Goal: Task Accomplishment & Management: Manage account settings

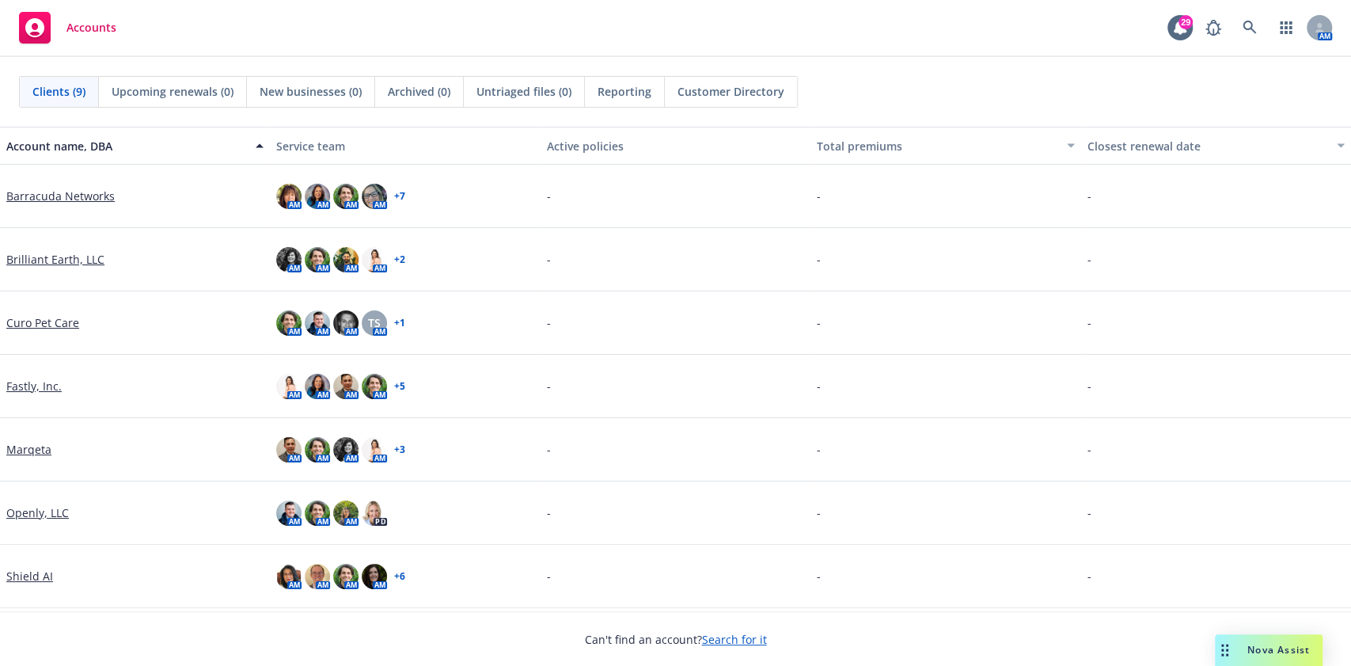
click at [36, 448] on link "Marqeta" at bounding box center [28, 449] width 45 height 17
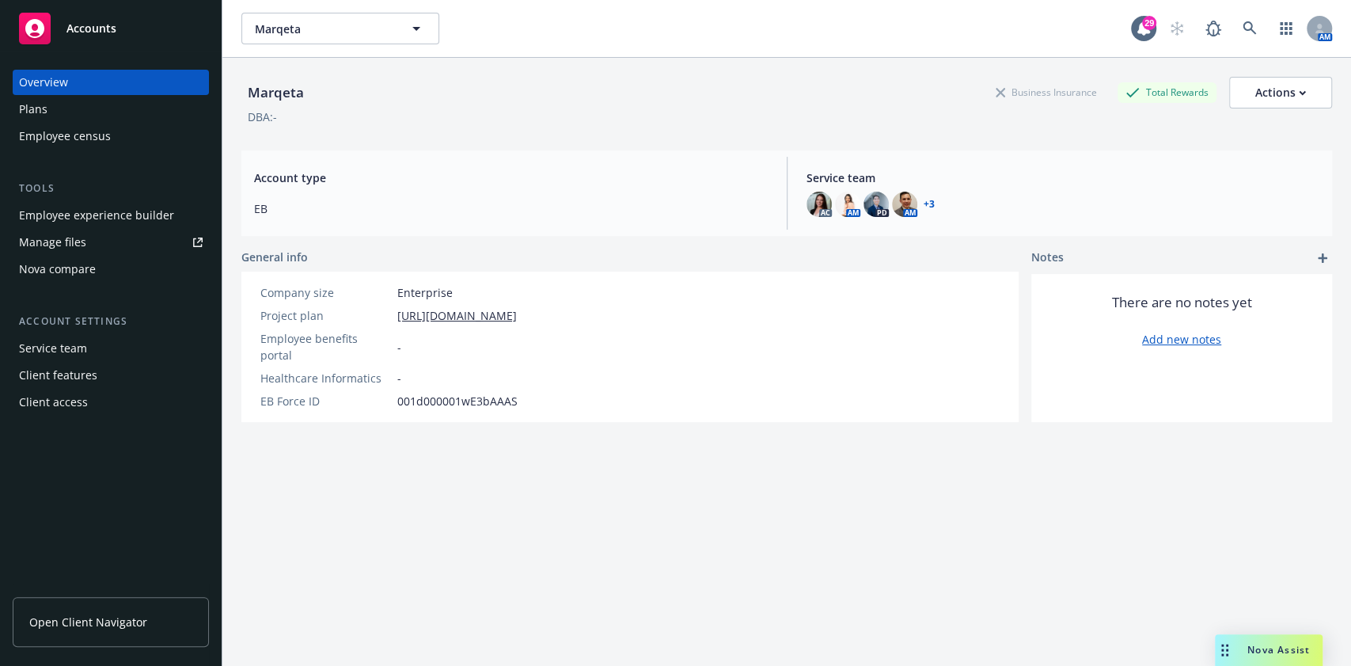
click at [99, 217] on div "Employee experience builder" at bounding box center [96, 215] width 155 height 25
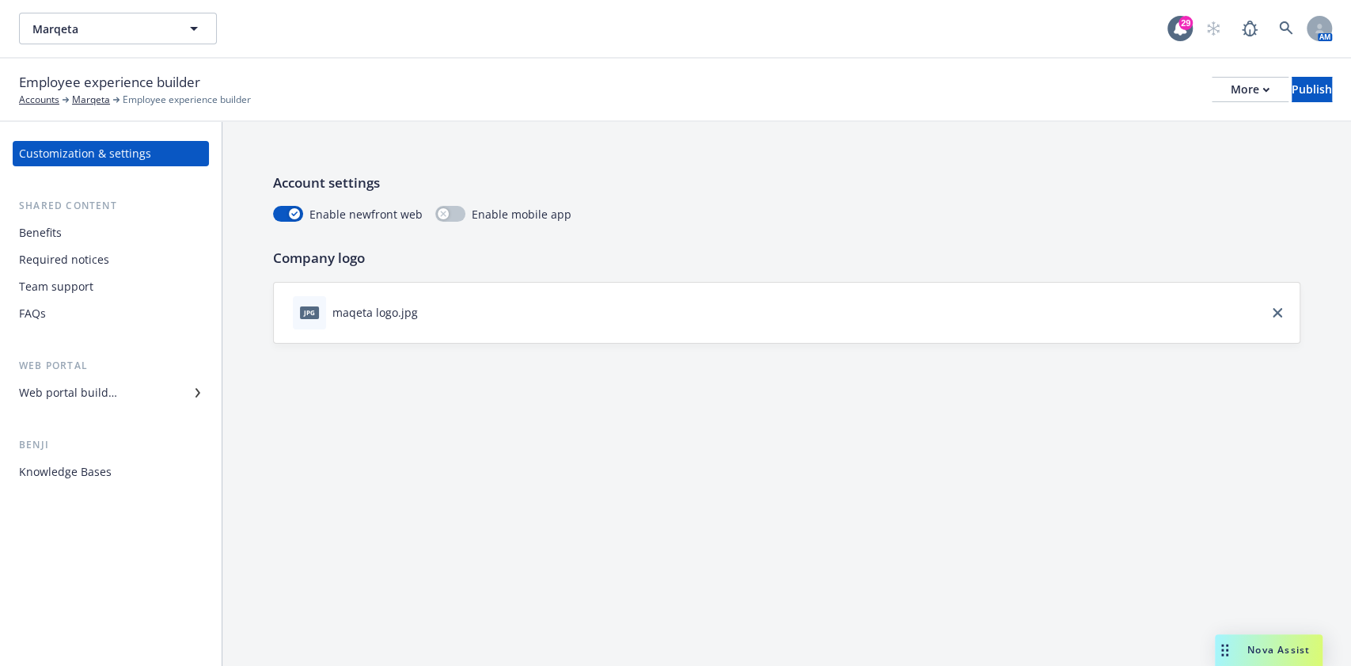
click at [123, 396] on div "Web portal builder" at bounding box center [111, 392] width 184 height 25
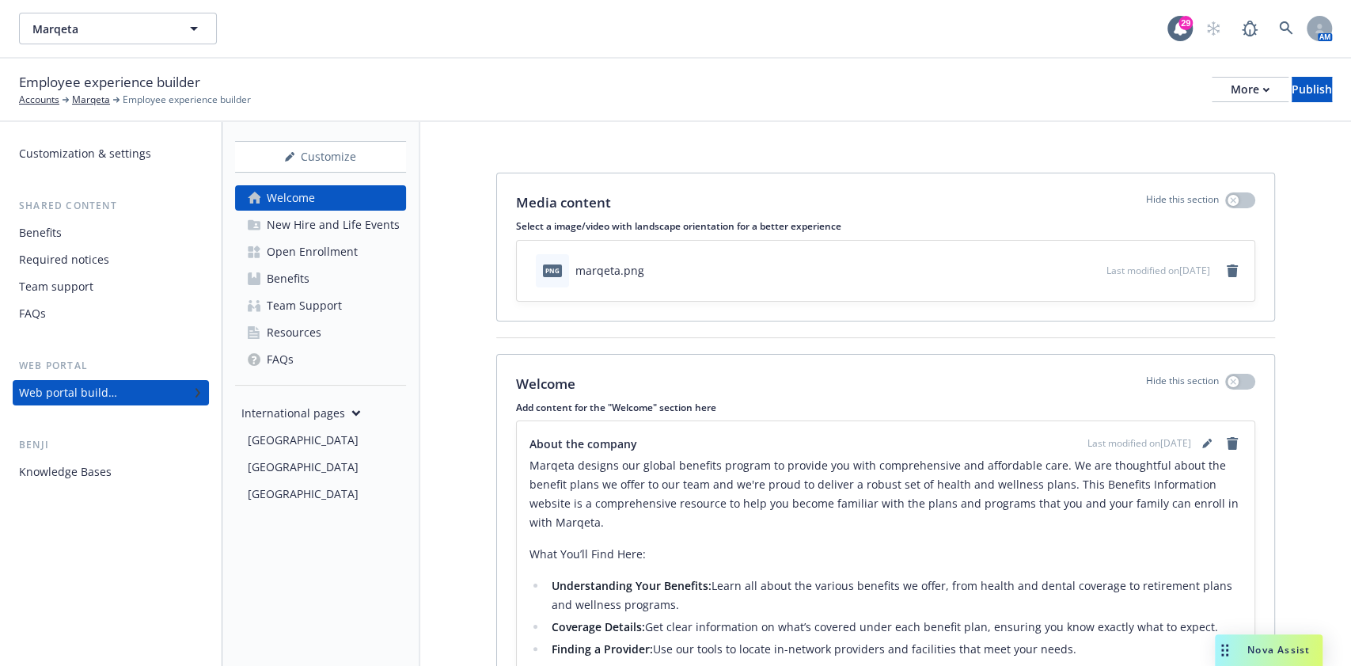
click at [362, 245] on link "Open Enrollment" at bounding box center [320, 251] width 171 height 25
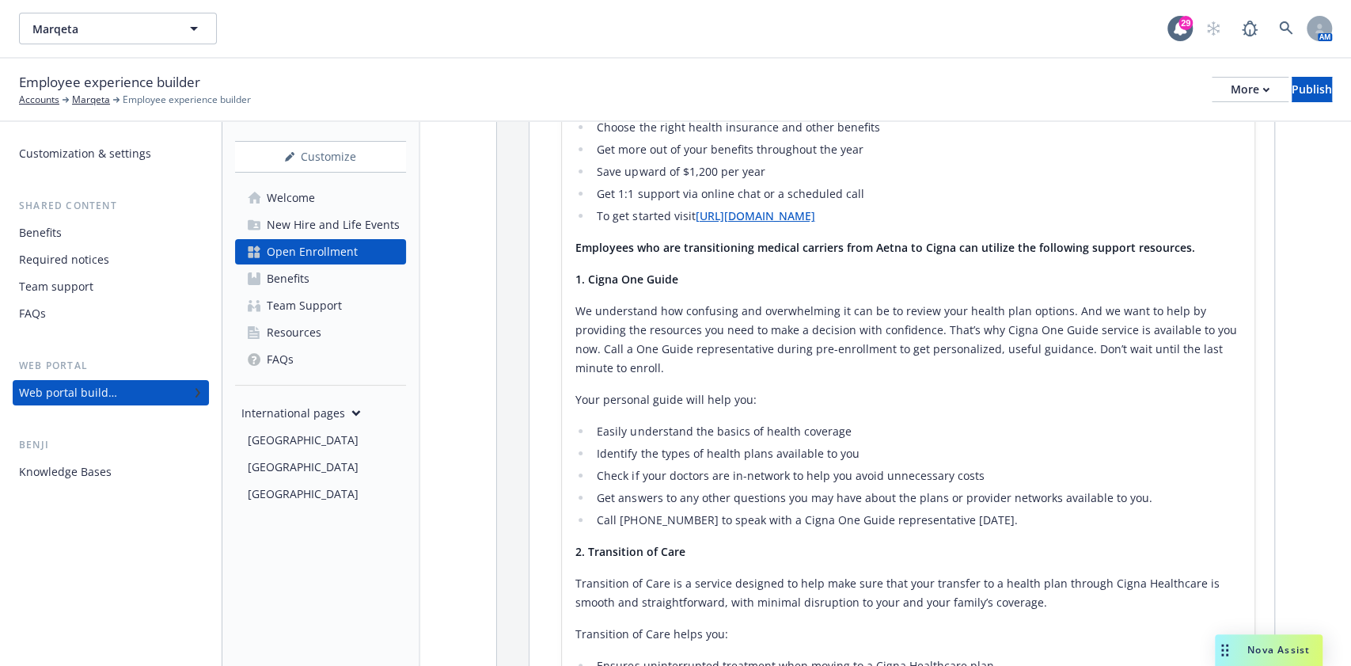
scroll to position [3166, 0]
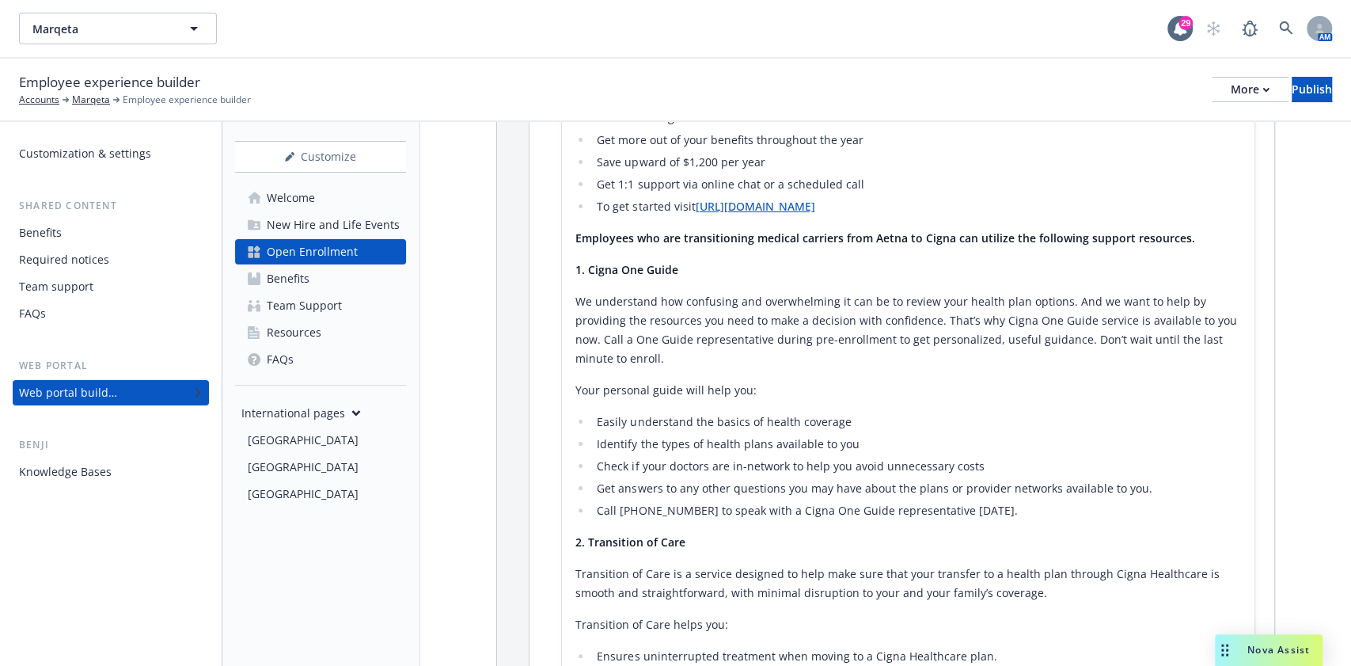
click at [974, 467] on li "Check if your doctors are in-network to help you avoid unnecessary costs" at bounding box center [917, 466] width 650 height 19
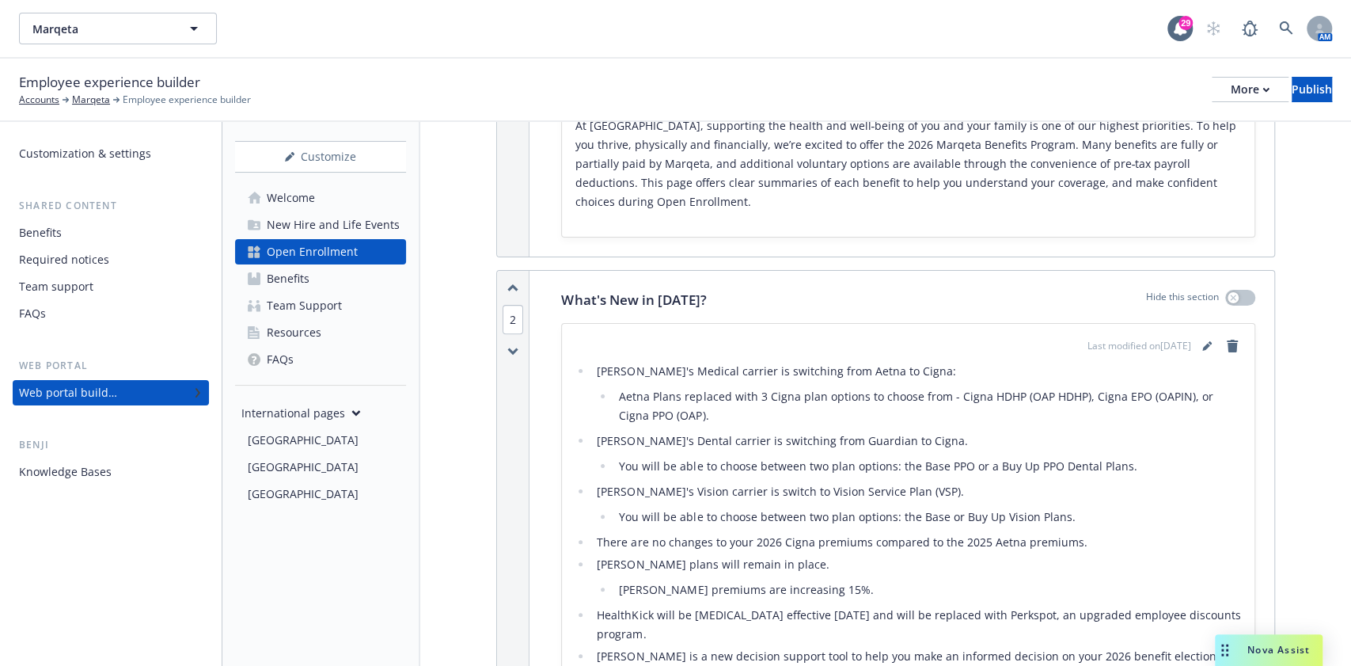
scroll to position [3697, 0]
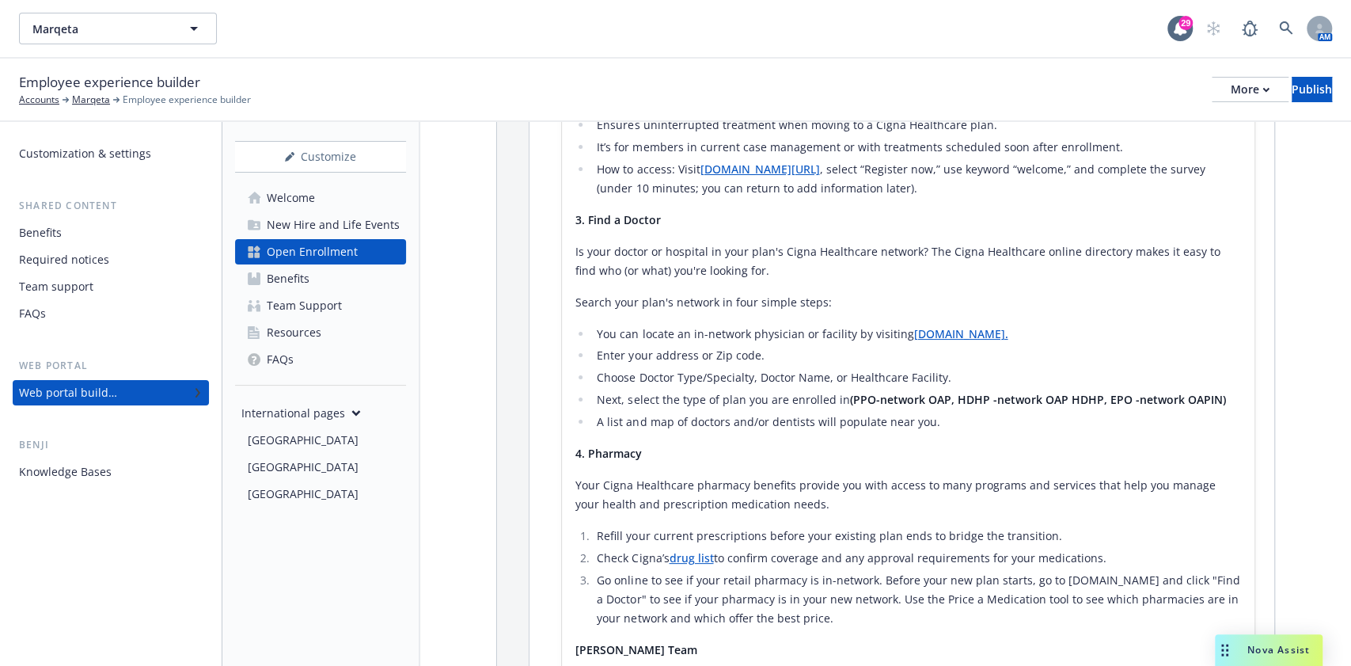
click at [774, 564] on ol "Refill your current prescriptions before your existing plan ends to bridge the …" at bounding box center [908, 576] width 667 height 101
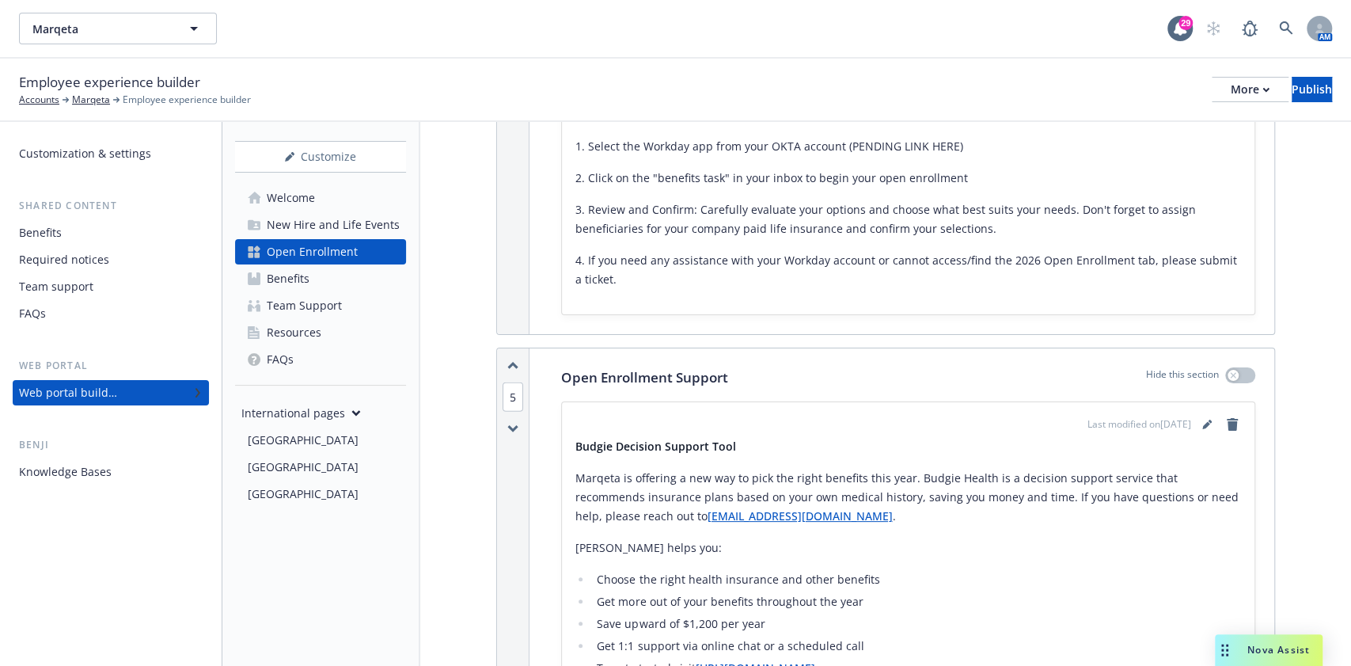
scroll to position [2747, 0]
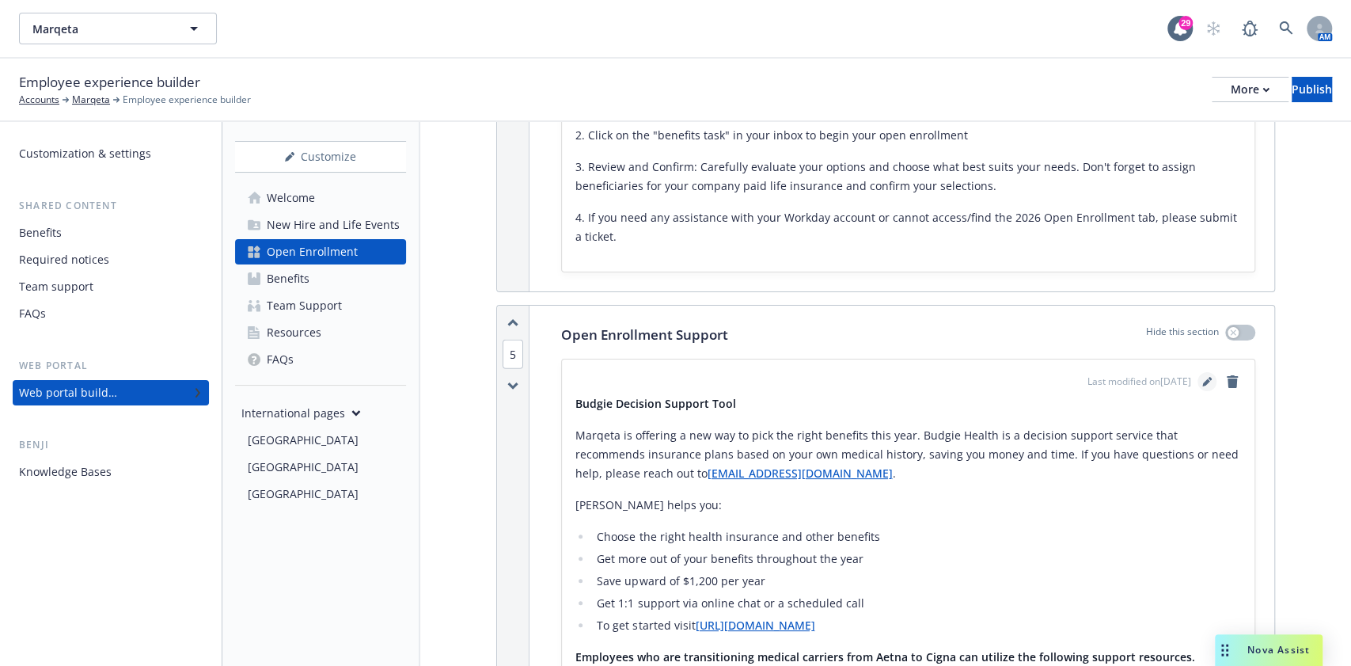
click at [1202, 377] on icon "editPencil" at bounding box center [1206, 381] width 9 height 9
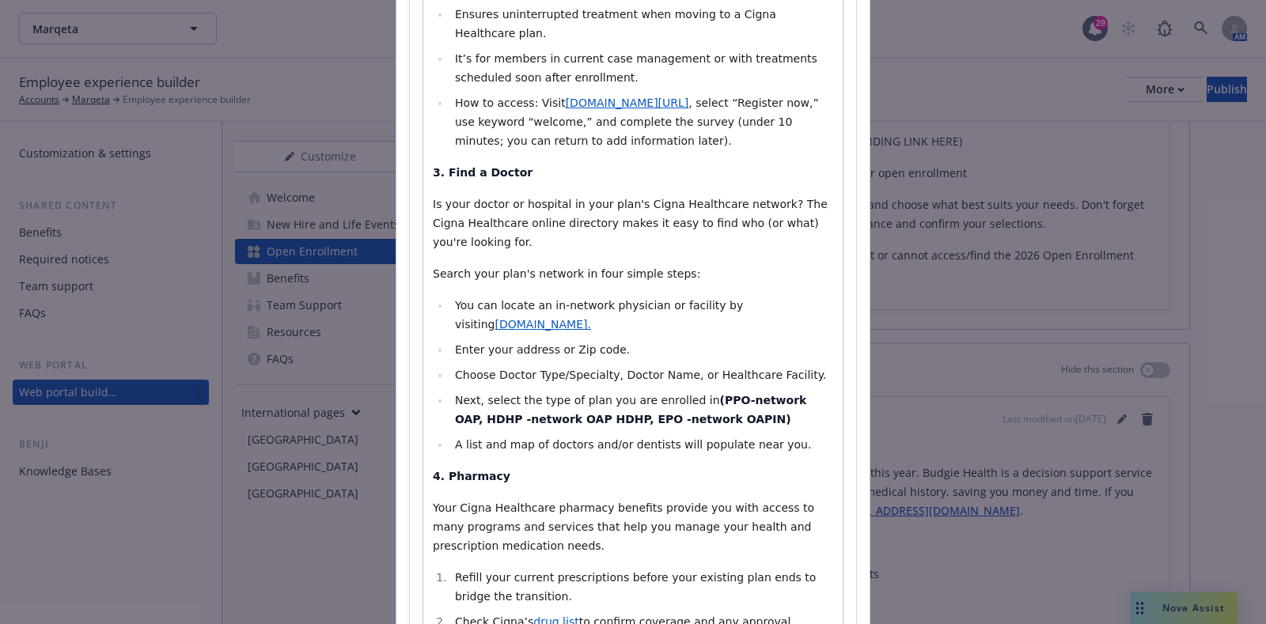
scroll to position [1154, 0]
select select
click at [712, 394] on strong "(PPO-network OAP, HDHP -network OAP HDHP, EPO -network OAPIN)" at bounding box center [632, 410] width 355 height 32
drag, startPoint x: 450, startPoint y: 290, endPoint x: 473, endPoint y: 339, distance: 54.2
click at [455, 394] on strong "(PPO - network OAP, HDHP -network OAP HDHP, EPO -network OAPIN)" at bounding box center [636, 410] width 363 height 32
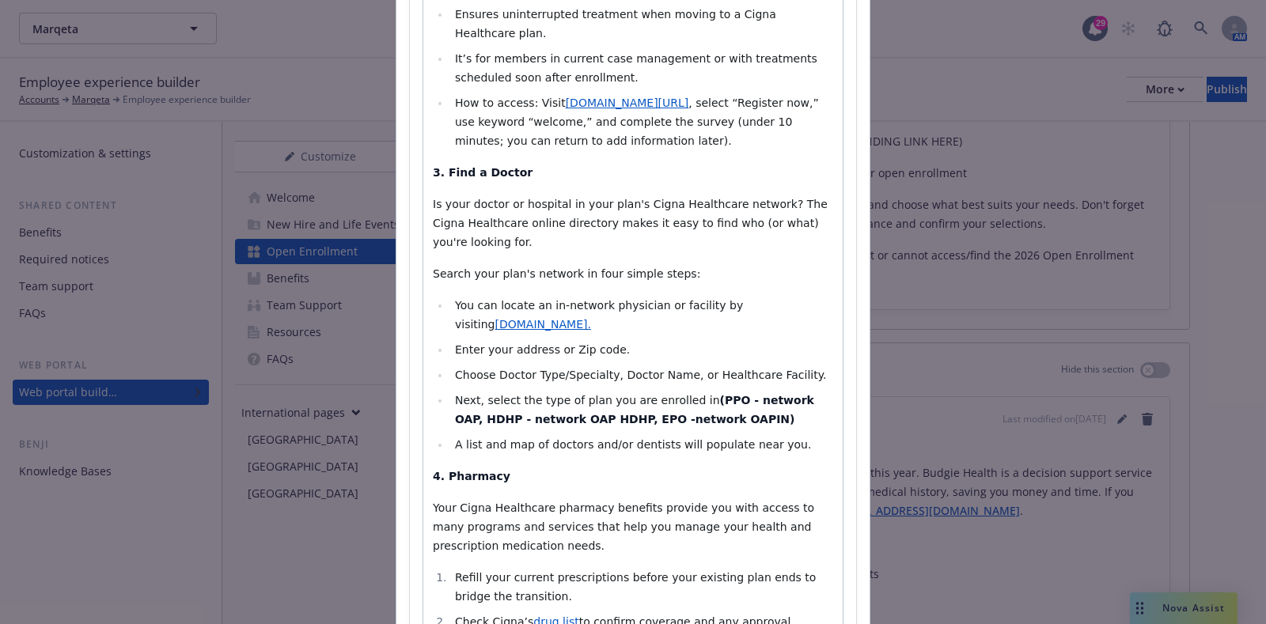
click at [590, 391] on li "Next, select the type of plan you are enrolled in (PPO - network OAP, HDHP - ne…" at bounding box center [641, 410] width 383 height 38
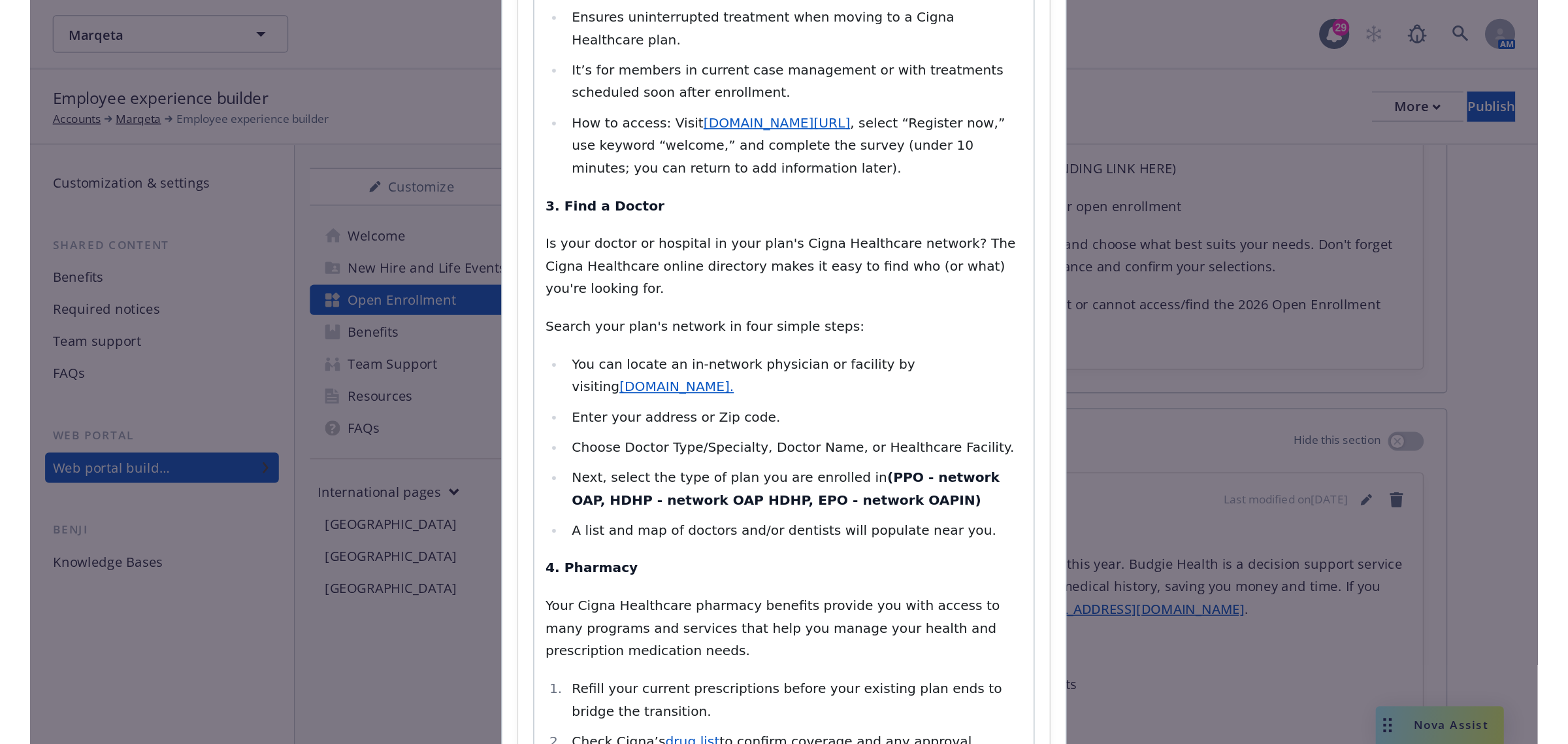
scroll to position [1161, 0]
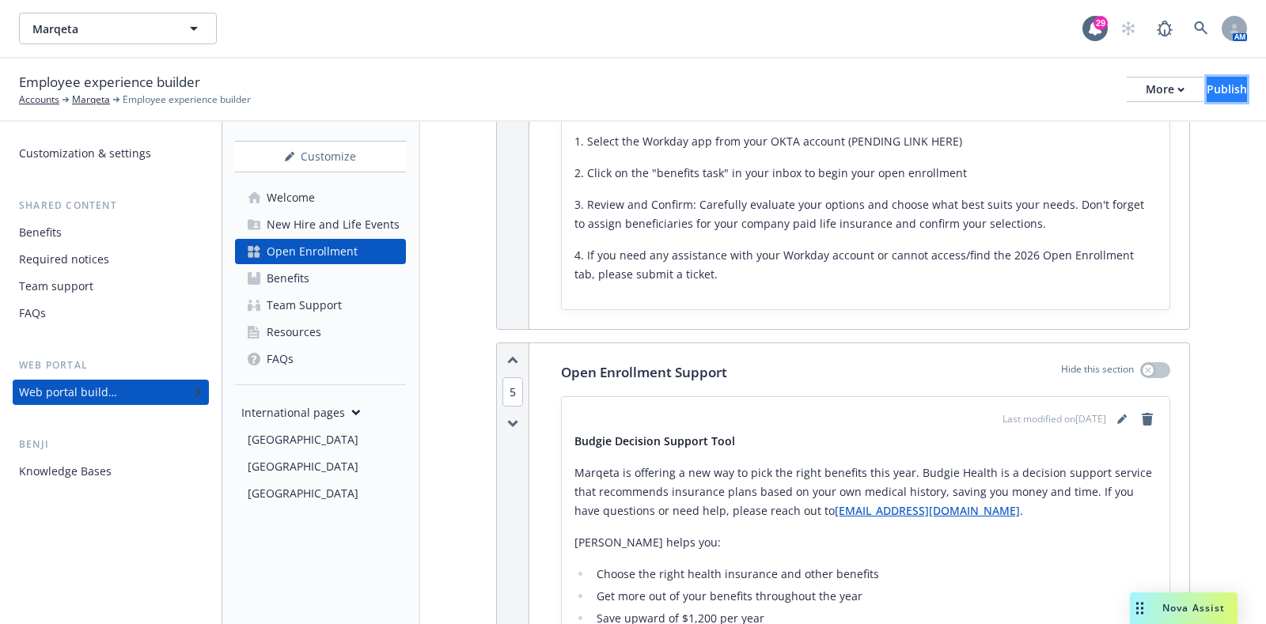
click at [1207, 97] on div "Publish" at bounding box center [1227, 90] width 40 height 24
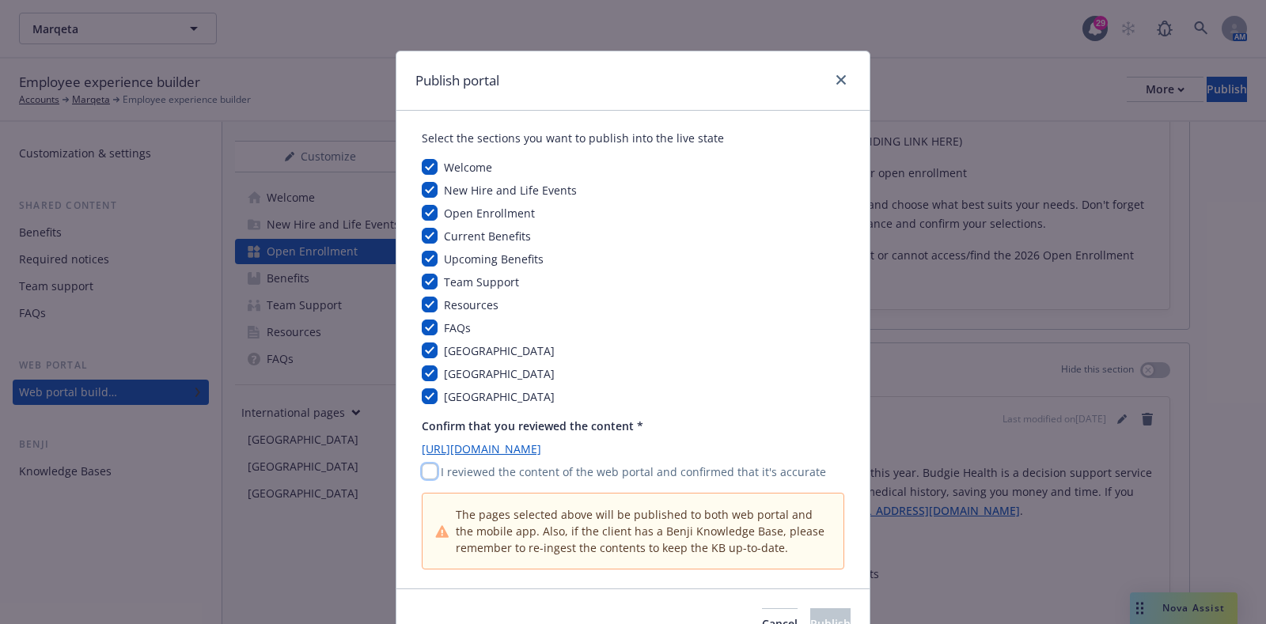
click at [422, 464] on input "checkbox" at bounding box center [430, 472] width 16 height 16
checkbox input "true"
click at [810, 612] on button "Publish" at bounding box center [830, 625] width 40 height 32
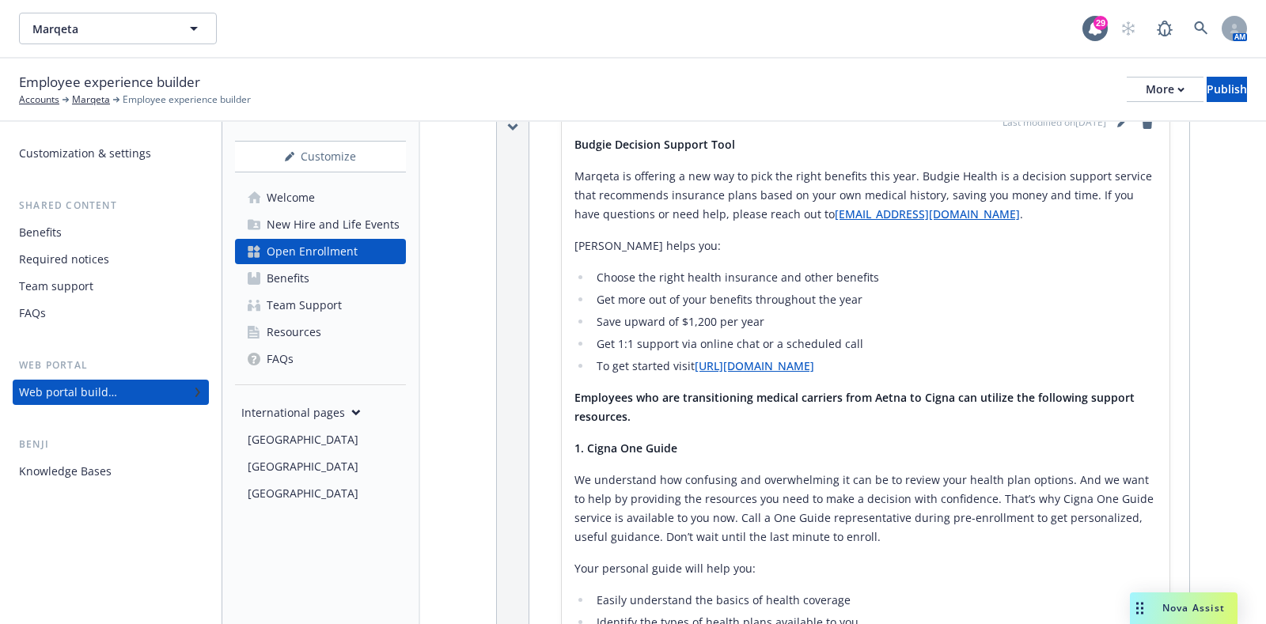
scroll to position [2747, 0]
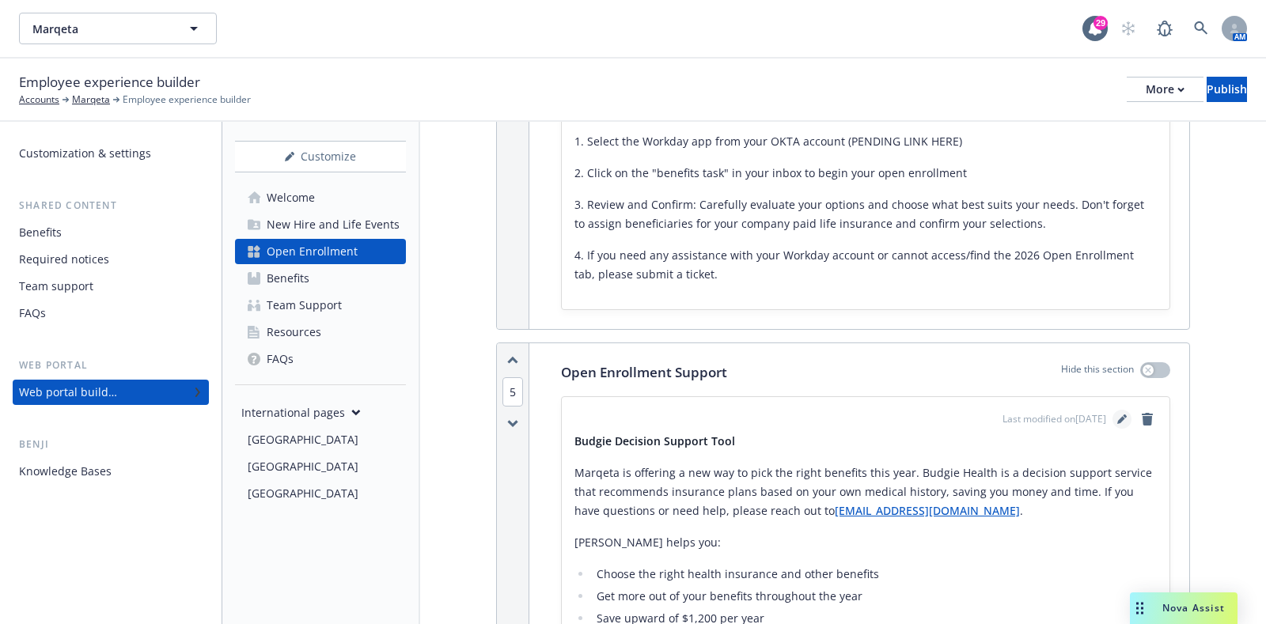
click at [1113, 410] on link "editPencil" at bounding box center [1122, 419] width 19 height 19
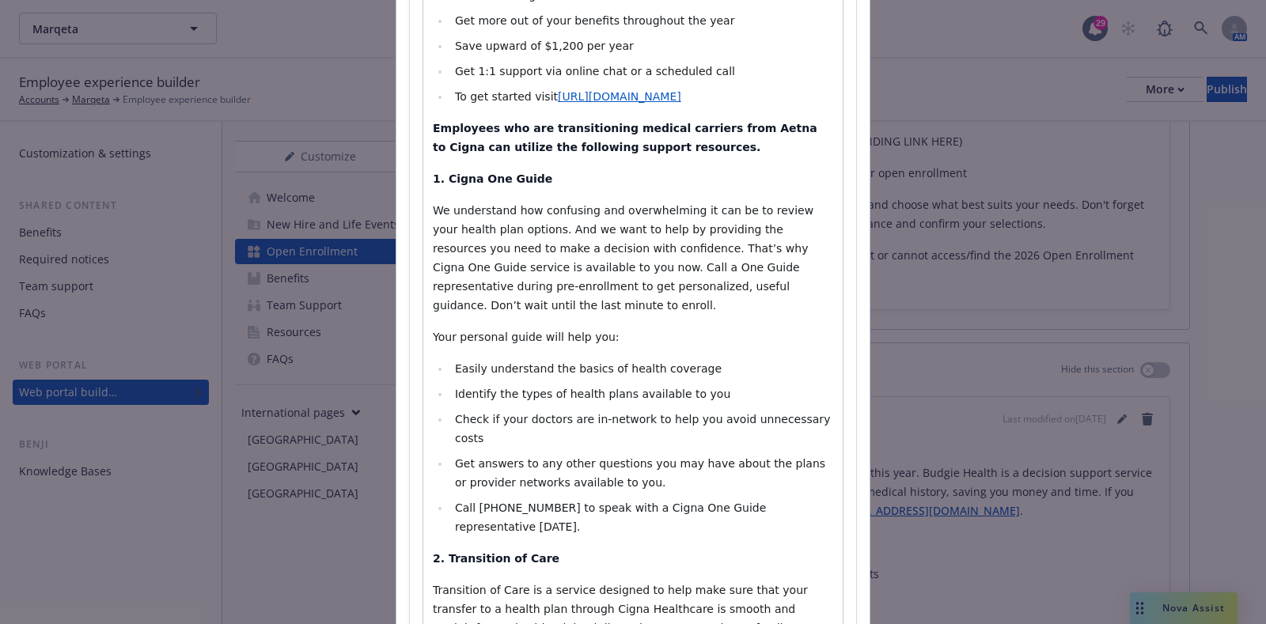
scroll to position [890, 0]
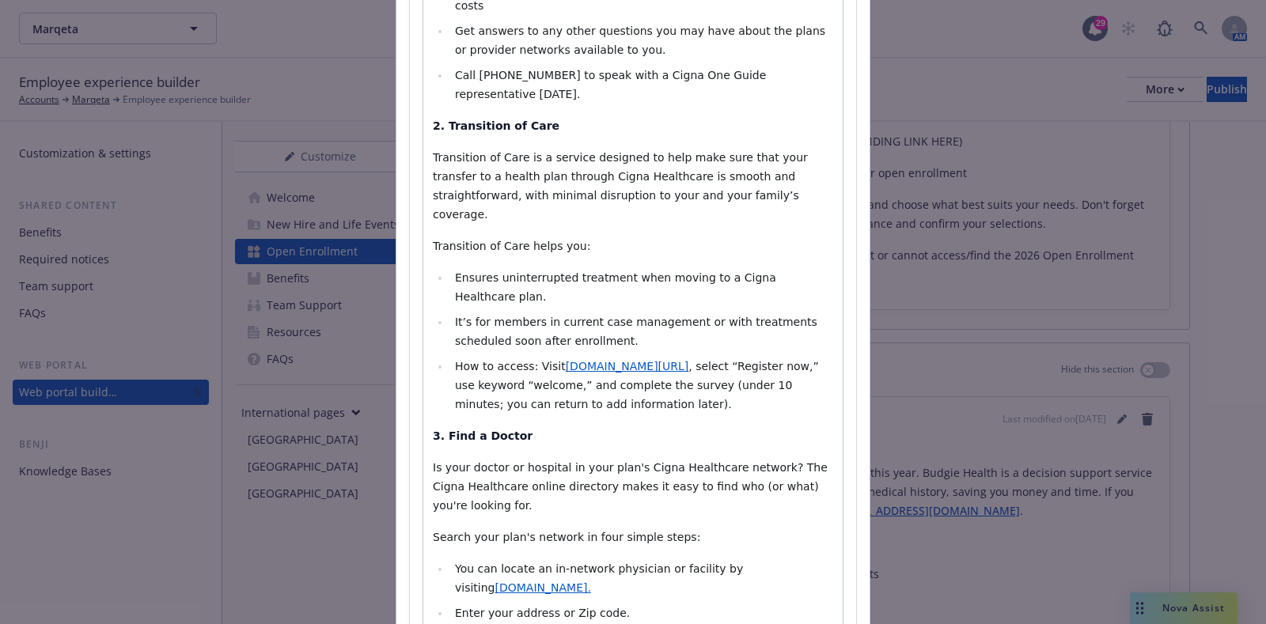
click at [602, 461] on span "Is your doctor or hospital in your plan's Cigna Healthcare network? The Cigna H…" at bounding box center [632, 486] width 398 height 51
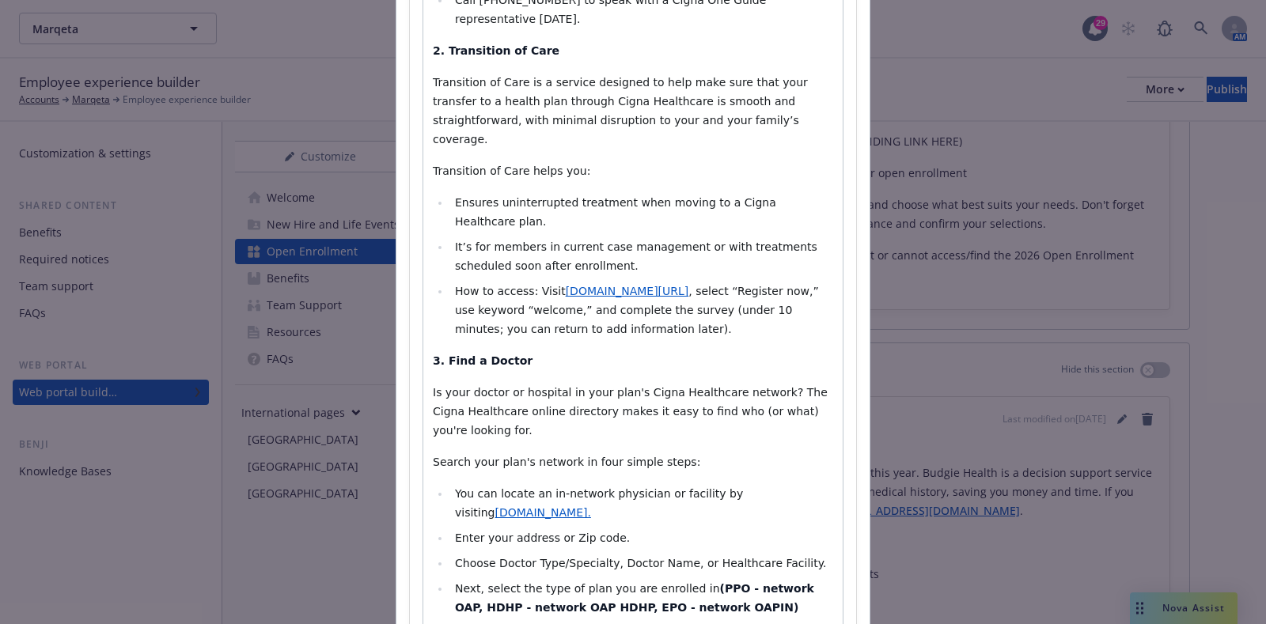
scroll to position [989, 0]
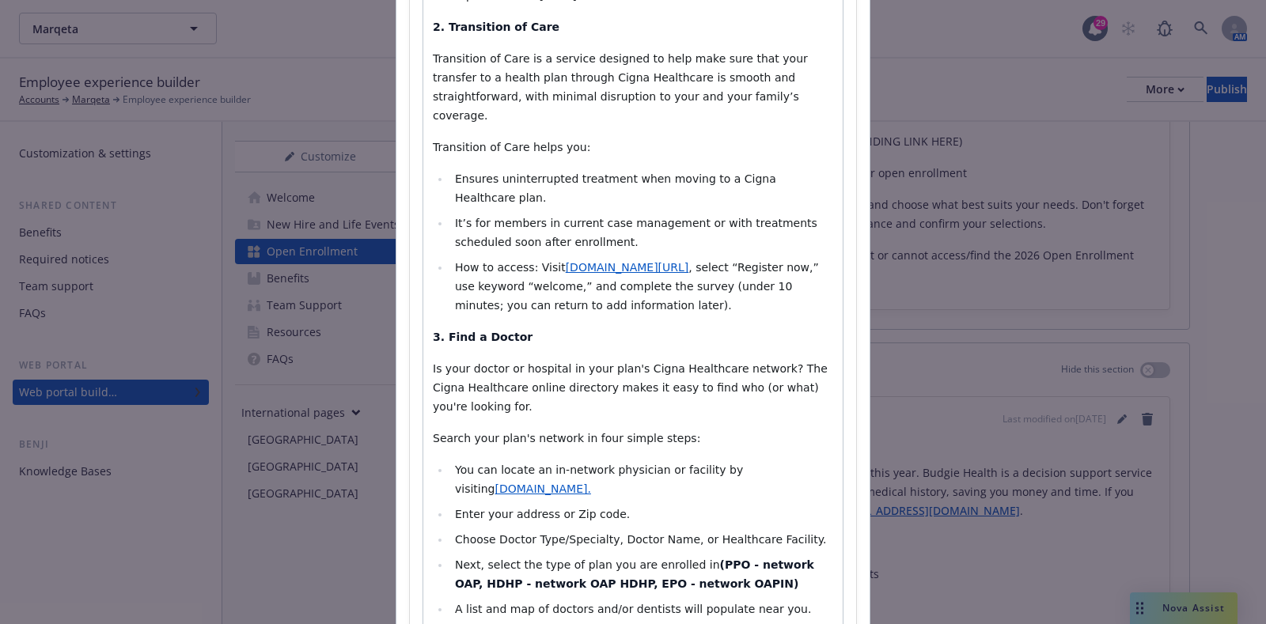
select select
click at [725, 461] on ul "You can locate an in-network physician or facility by visiting www.hcpdirectory…" at bounding box center [633, 540] width 400 height 158
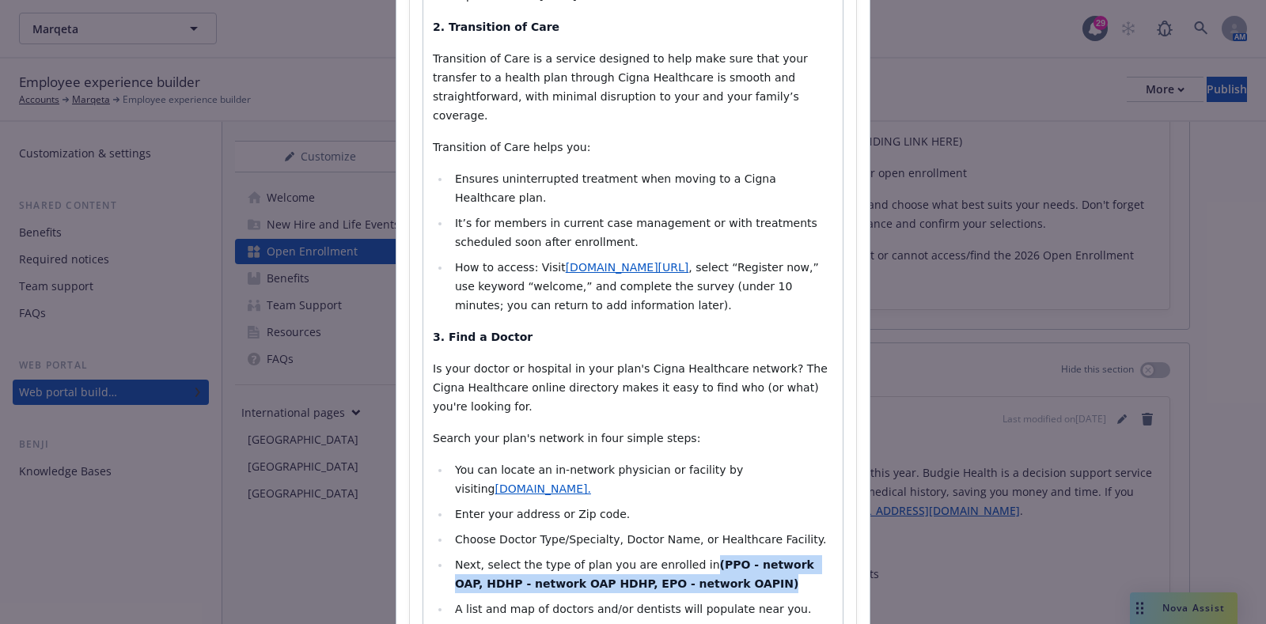
drag, startPoint x: 677, startPoint y: 451, endPoint x: 677, endPoint y: 439, distance: 11.9
click at [677, 556] on li "Next, select the type of plan you are enrolled in (PPO - network OAP, HDHP - ne…" at bounding box center [641, 575] width 383 height 38
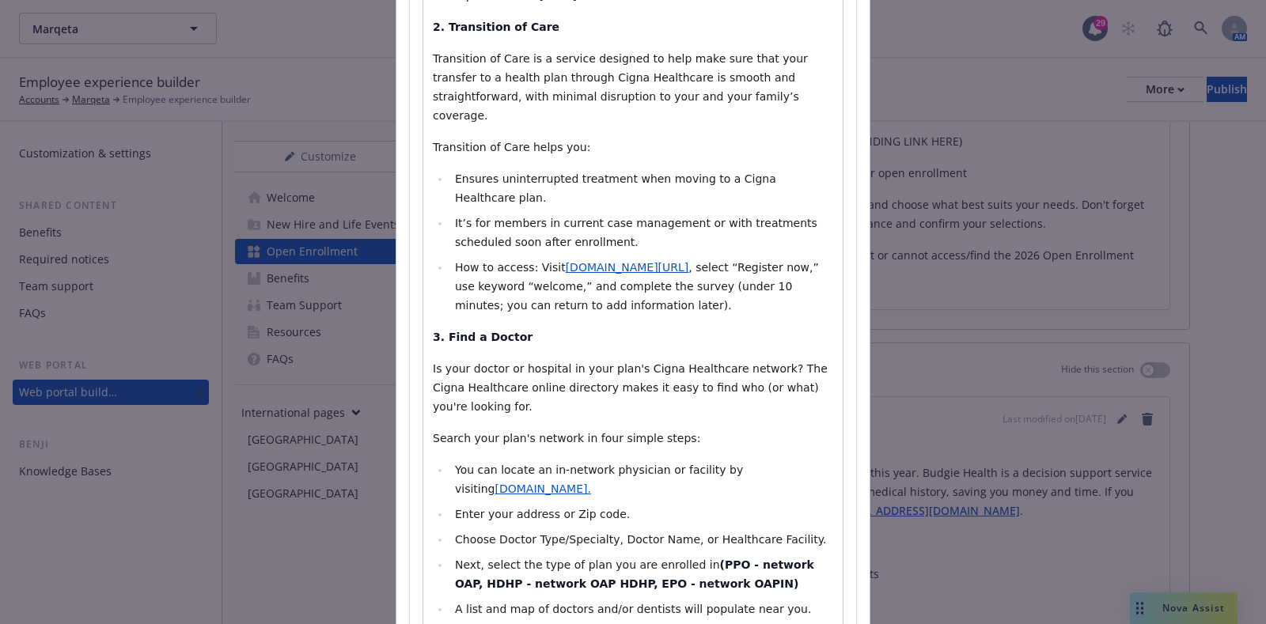
click at [676, 461] on ul "You can locate an in-network physician or facility by visiting www.hcpdirectory…" at bounding box center [633, 540] width 400 height 158
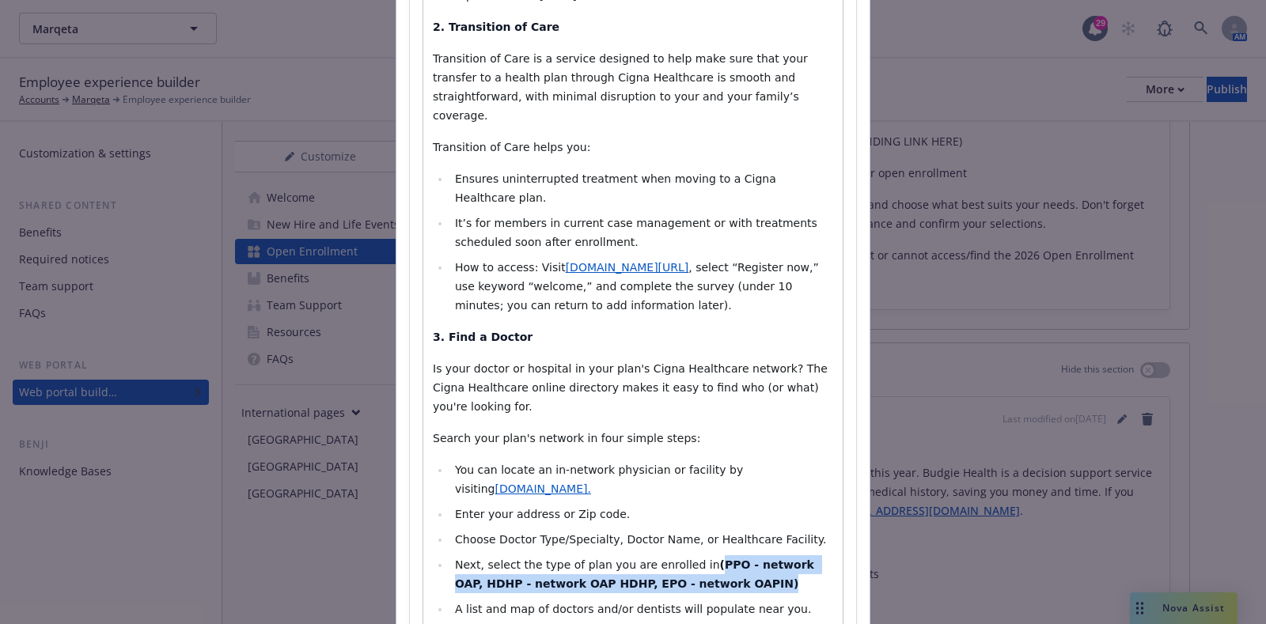
drag, startPoint x: 687, startPoint y: 453, endPoint x: 685, endPoint y: 428, distance: 24.6
click at [685, 556] on li "Next, select the type of plan you are enrolled in (PPO - network OAP, HDHP - ne…" at bounding box center [641, 575] width 383 height 38
click at [689, 559] on strong "(PPO - network OAP, HDHP - network OAP HDHP, EPO - network OAPIN)" at bounding box center [636, 575] width 363 height 32
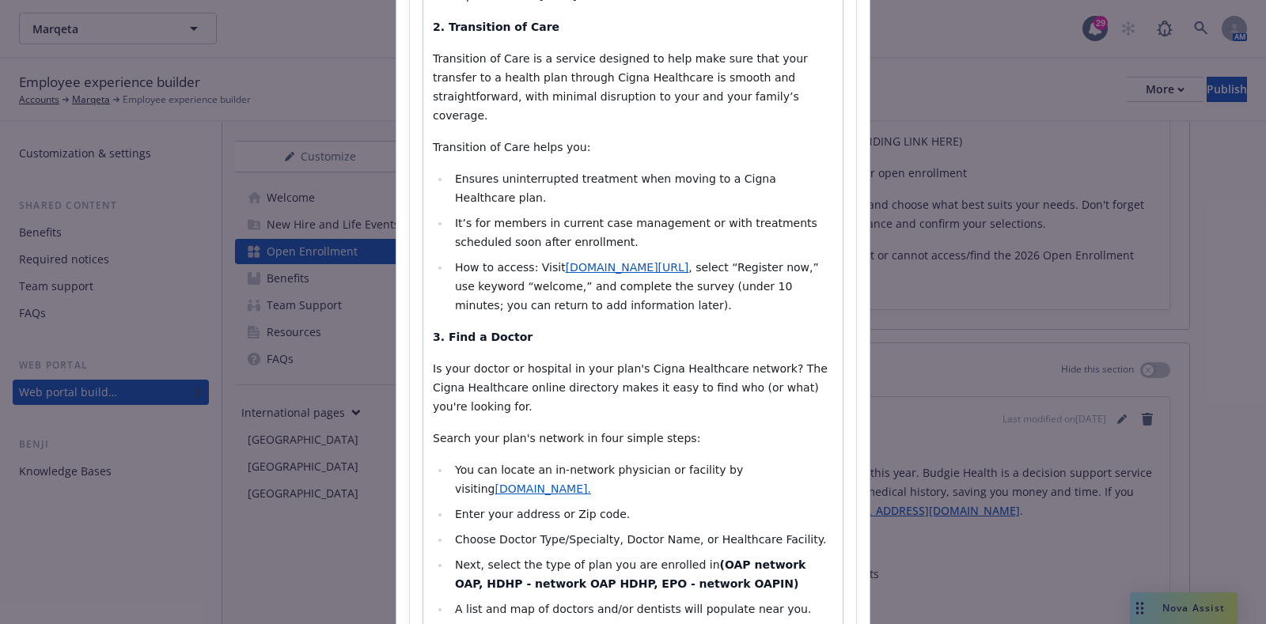
click at [765, 559] on strong "(OAP network OAP, HDHP - network OAP HDHP, EPO - network OAPIN)" at bounding box center [632, 575] width 355 height 32
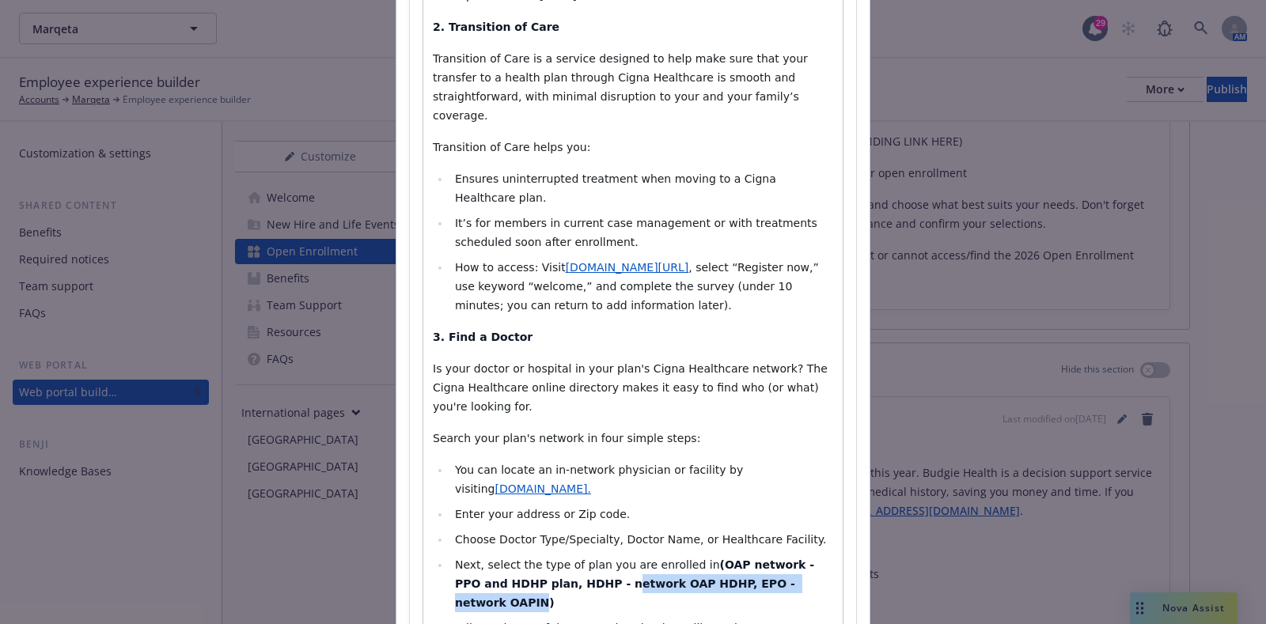
drag, startPoint x: 772, startPoint y: 447, endPoint x: 559, endPoint y: 447, distance: 212.9
click at [559, 559] on strong "(OAP network - PPO and HDHP plan, HDHP - network OAP HDHP, EPO - network OAPIN)" at bounding box center [636, 584] width 363 height 51
click at [519, 559] on strong "(OAP network - PPO and HDHP plan, HDHP - network OAP HDHP, EPO - network OAPIN)" at bounding box center [636, 584] width 363 height 51
click at [522, 559] on strong "(OAP network - PPO and HDHP plan, HDHP - network OAP HDHP, EPO - network OAPIN)" at bounding box center [636, 584] width 363 height 51
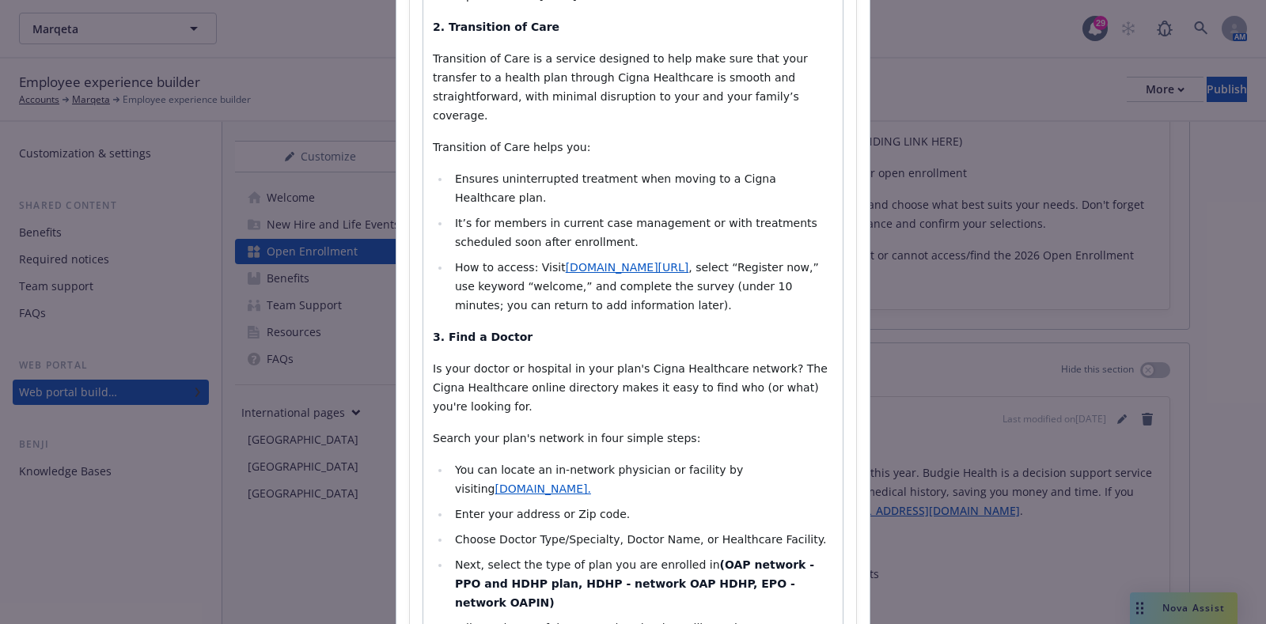
click at [696, 559] on strong "(OAP network - PPO and HDHP plan, HDHP - network OAP HDHP, EPO - network OAPIN)" at bounding box center [636, 584] width 363 height 51
drag, startPoint x: 689, startPoint y: 455, endPoint x: 755, endPoint y: 452, distance: 65.8
click at [755, 559] on strong "(OAP network - PPO and HDHP plan, HDHP - network OAP HDHP, EPO - network OAPIN)" at bounding box center [636, 584] width 363 height 51
click at [757, 559] on strong "(OAP network - PPO and HDHP plan, HDHP - network OAP HDHP, EPO - network OAPIN)" at bounding box center [636, 584] width 363 height 51
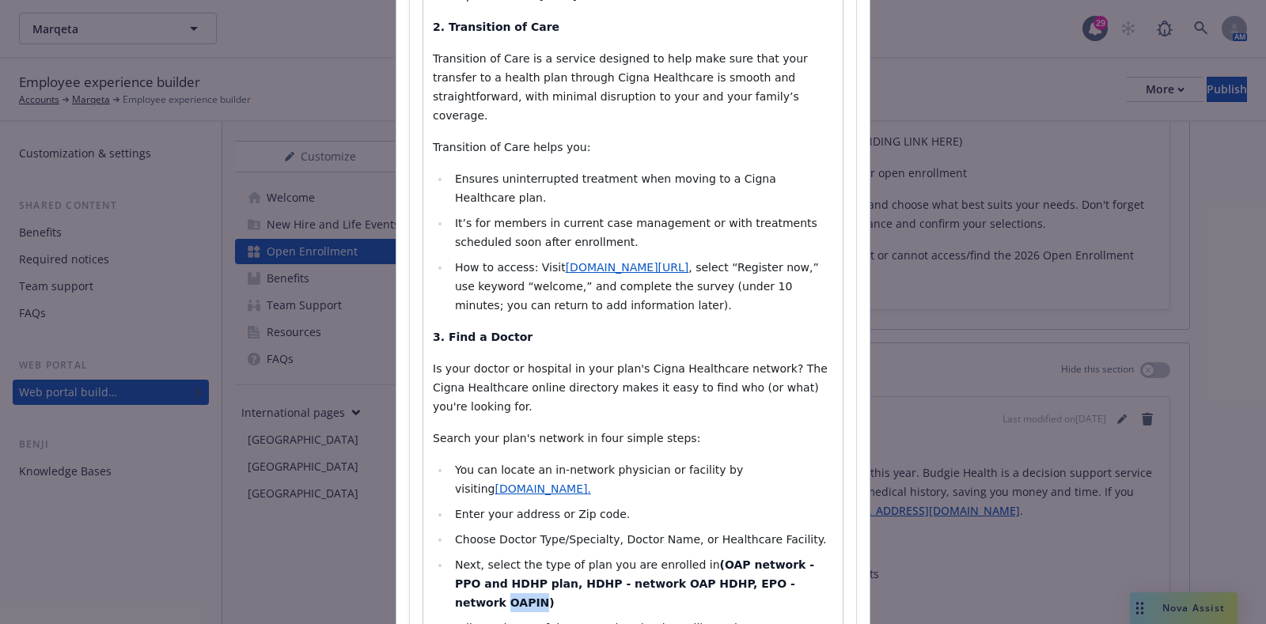
click at [757, 559] on strong "(OAP network - PPO and HDHP plan, HDHP - network OAP HDHP, EPO - network OAPIN)" at bounding box center [636, 584] width 363 height 51
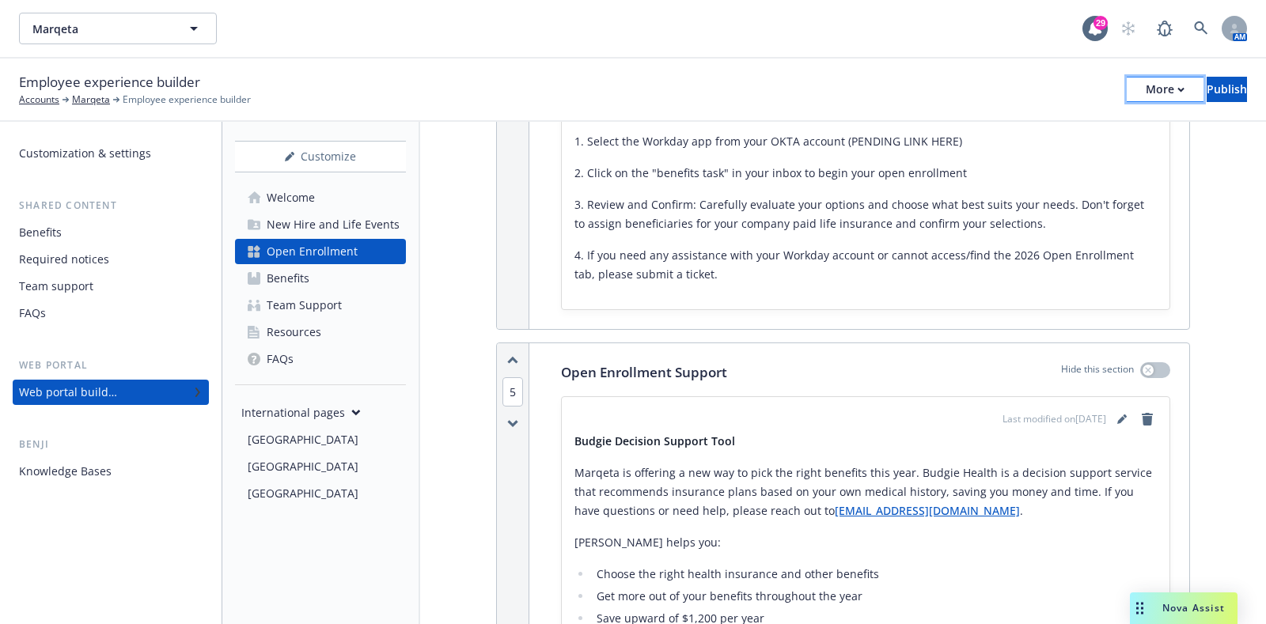
click at [1146, 86] on div "More" at bounding box center [1165, 90] width 39 height 24
click at [1201, 75] on div "Employee experience builder Accounts Marqeta Employee experience builder More C…" at bounding box center [633, 89] width 1228 height 35
click at [1207, 85] on div "Publish" at bounding box center [1227, 90] width 40 height 24
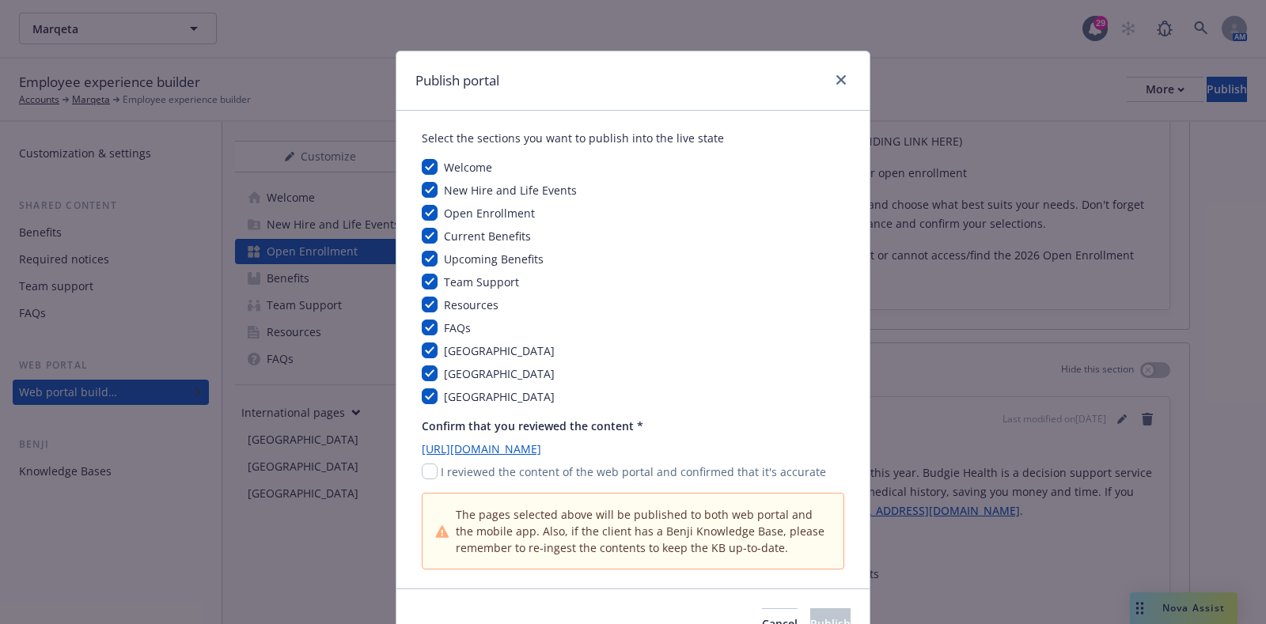
click at [423, 481] on div "Confirm that you reviewed the content * https://app.newfront.com/employee/718dc…" at bounding box center [633, 494] width 423 height 152
click at [426, 469] on input "checkbox" at bounding box center [430, 472] width 16 height 16
checkbox input "true"
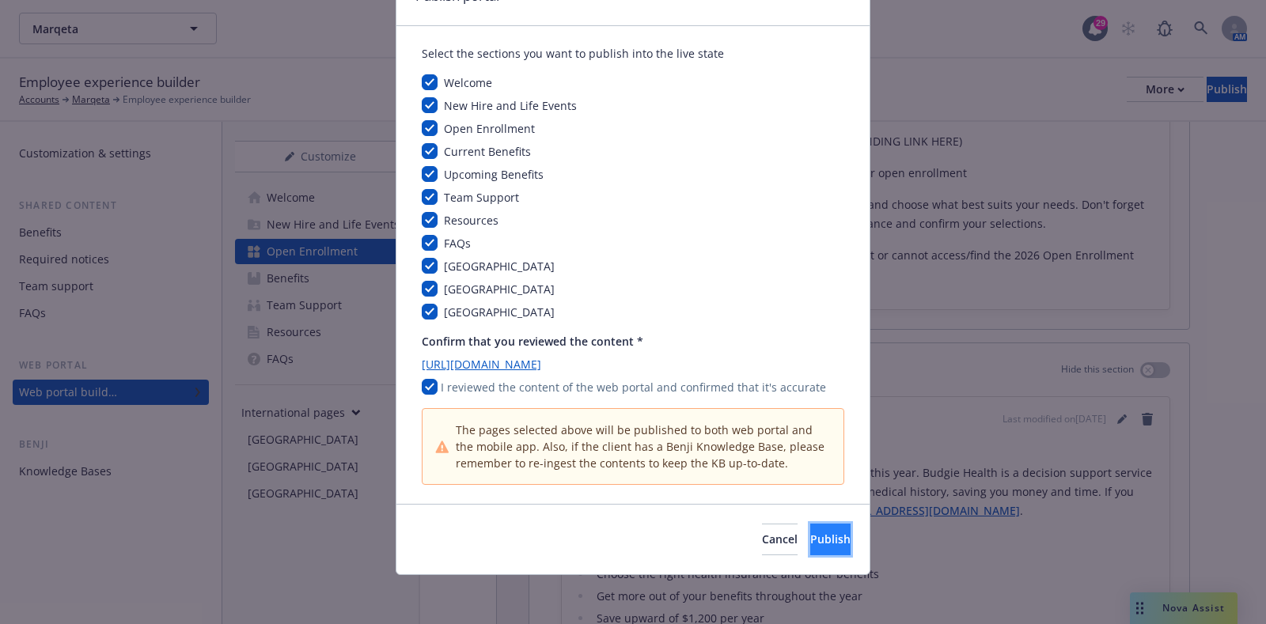
click at [810, 526] on button "Publish" at bounding box center [830, 540] width 40 height 32
